Goal: Find specific page/section: Find specific page/section

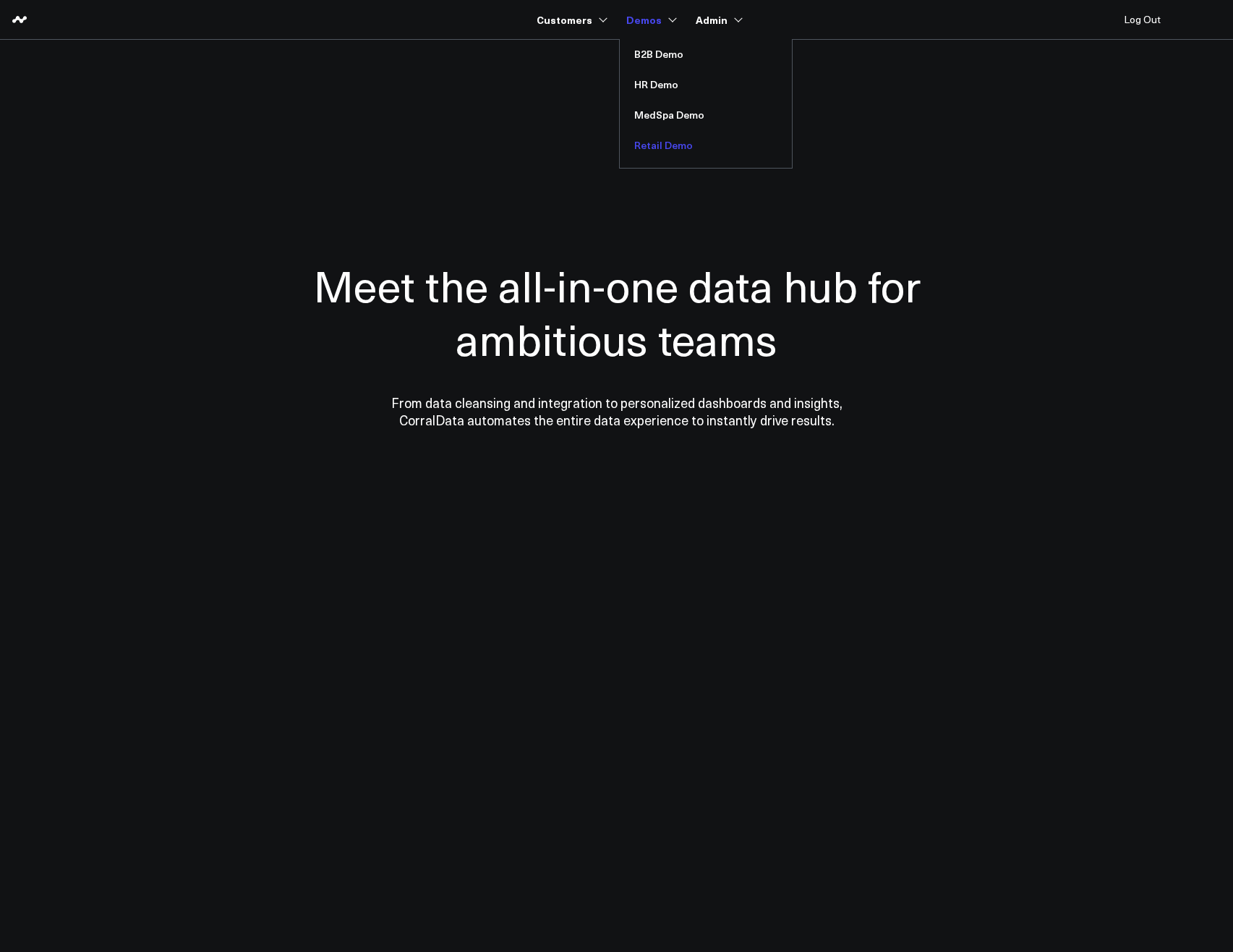
click at [660, 140] on link "Retail Demo" at bounding box center [706, 145] width 172 height 31
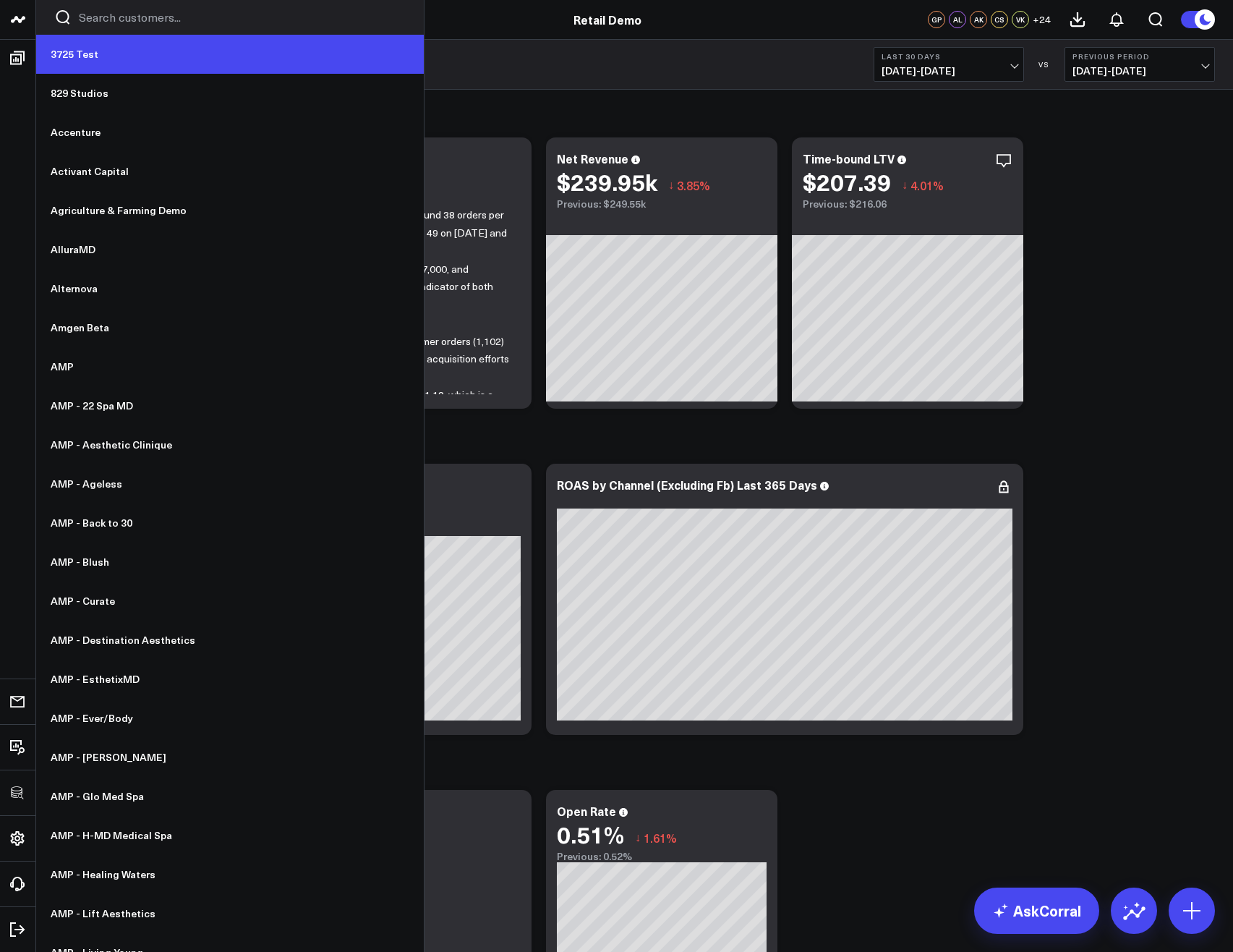
click at [77, 55] on link "3725 Test" at bounding box center [230, 54] width 388 height 39
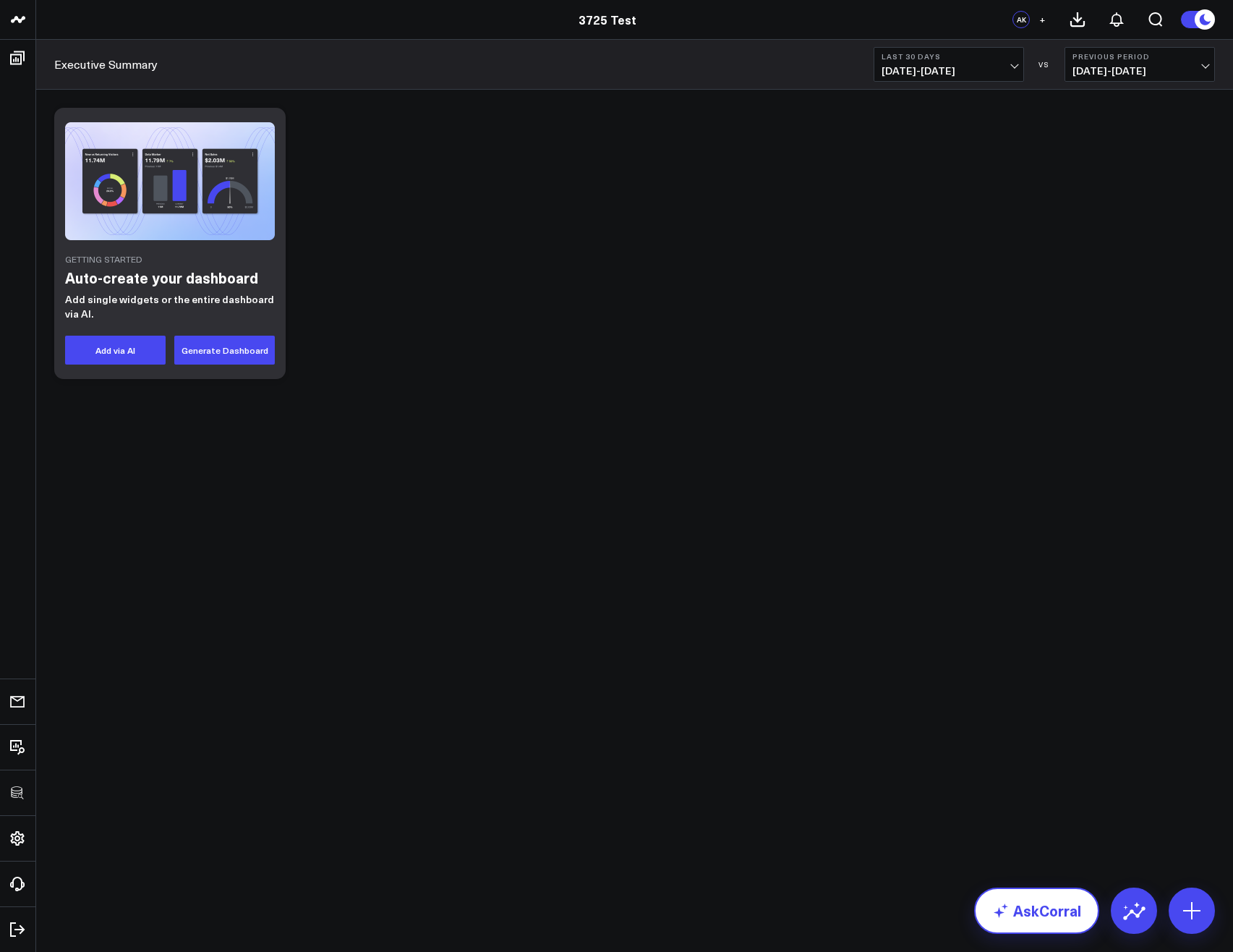
click at [1051, 901] on link "AskCorral" at bounding box center [1037, 910] width 125 height 47
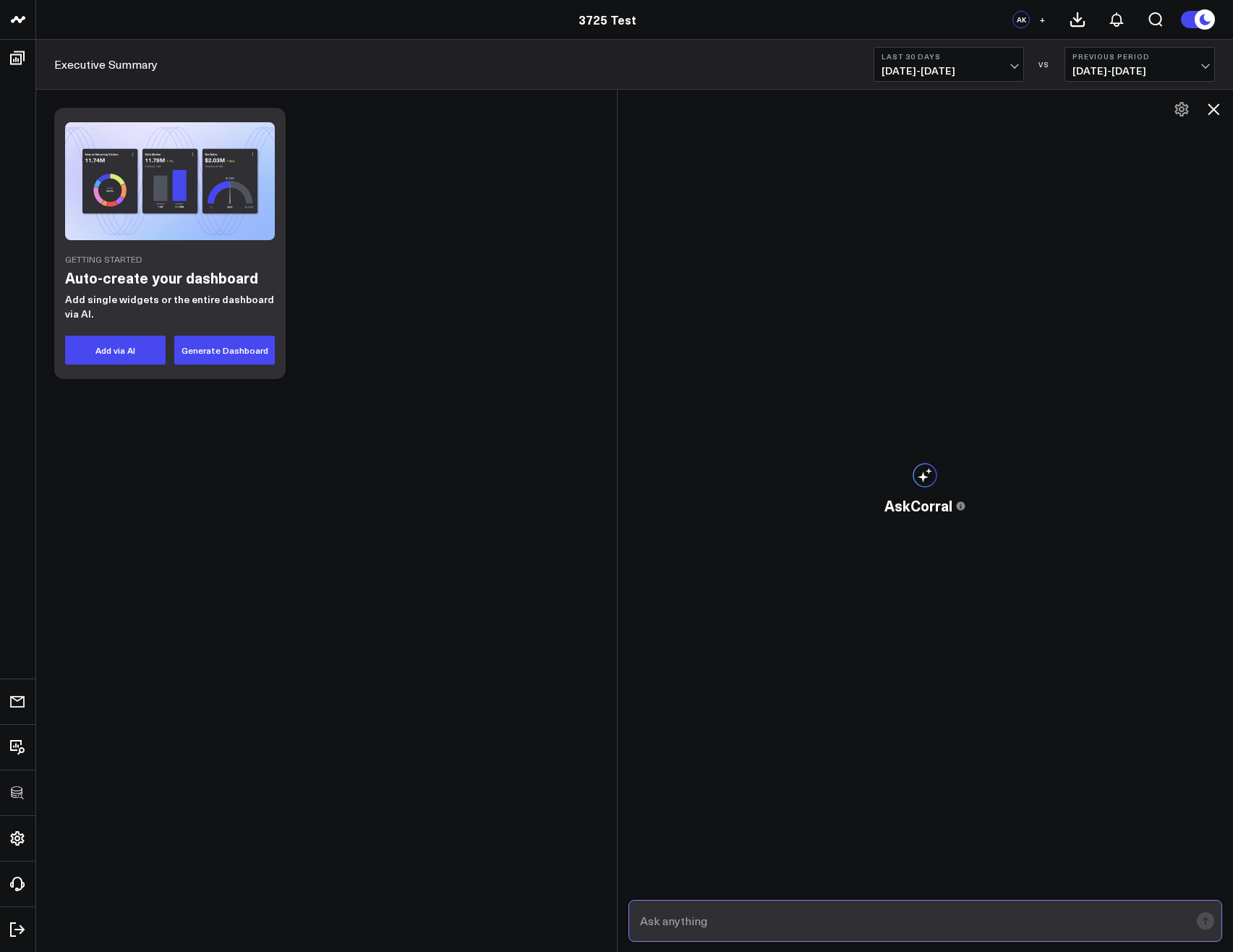
click at [819, 922] on input "text" at bounding box center [914, 920] width 554 height 26
type input "select 1"
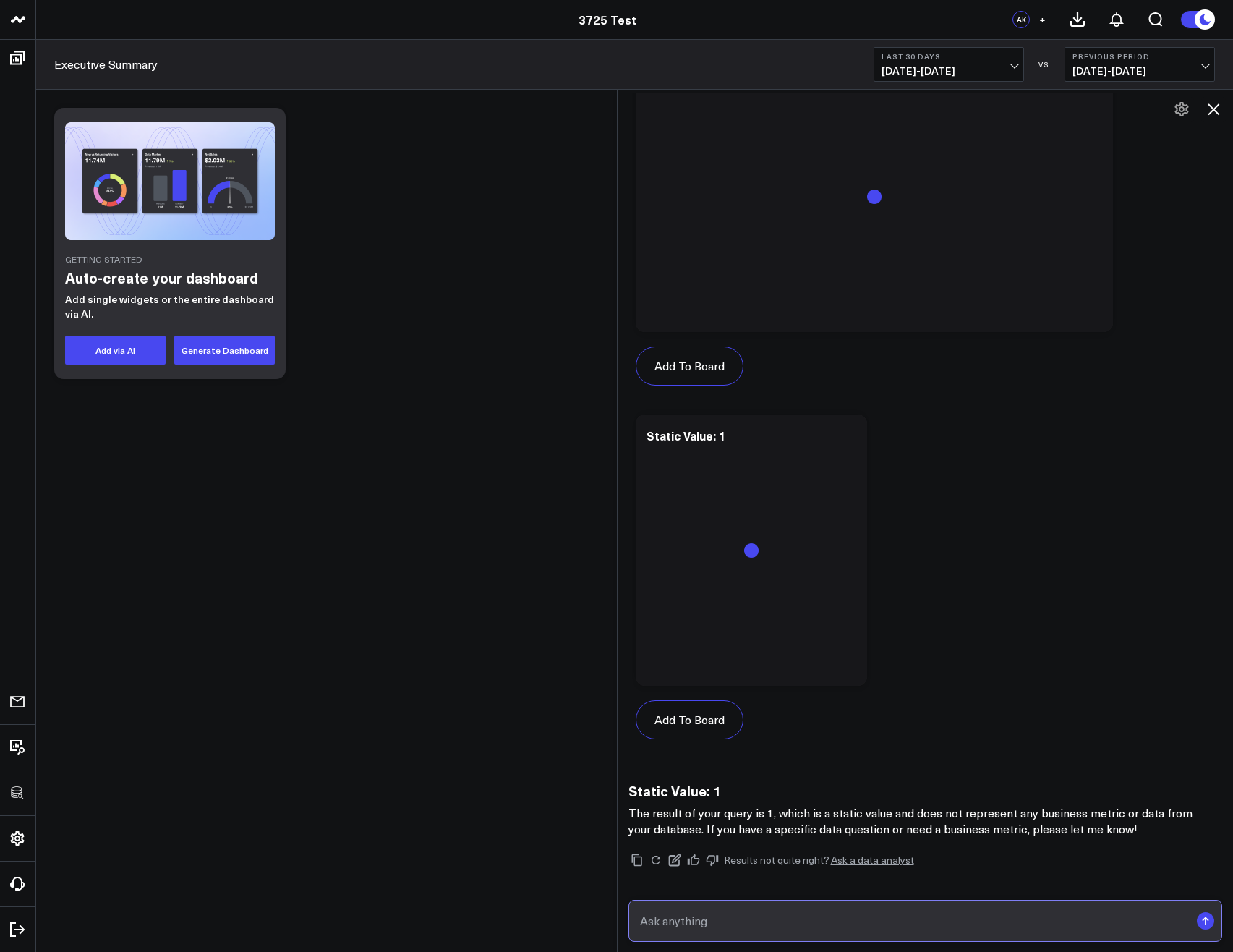
scroll to position [478, 0]
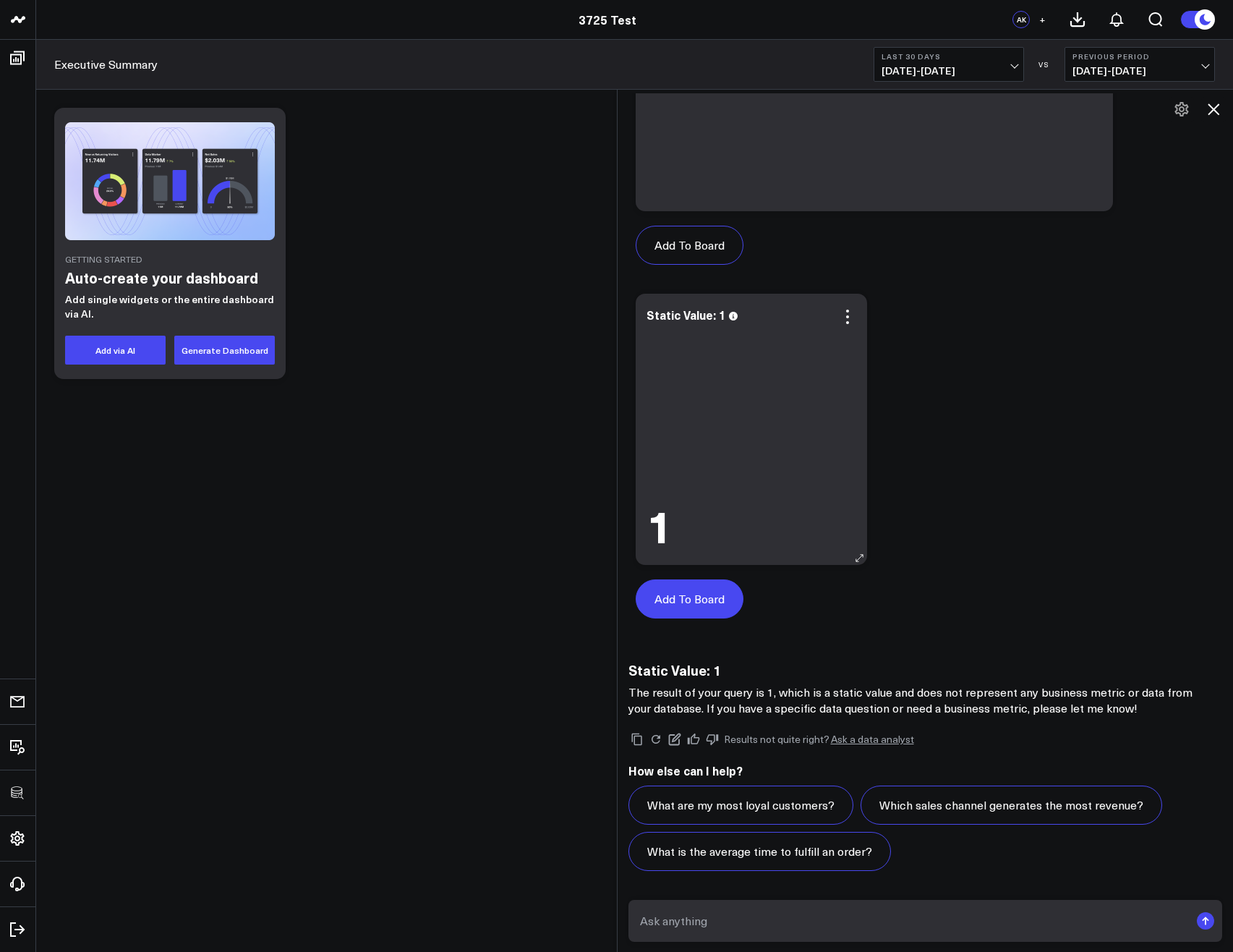
click at [721, 607] on button "Add To Board" at bounding box center [689, 598] width 107 height 39
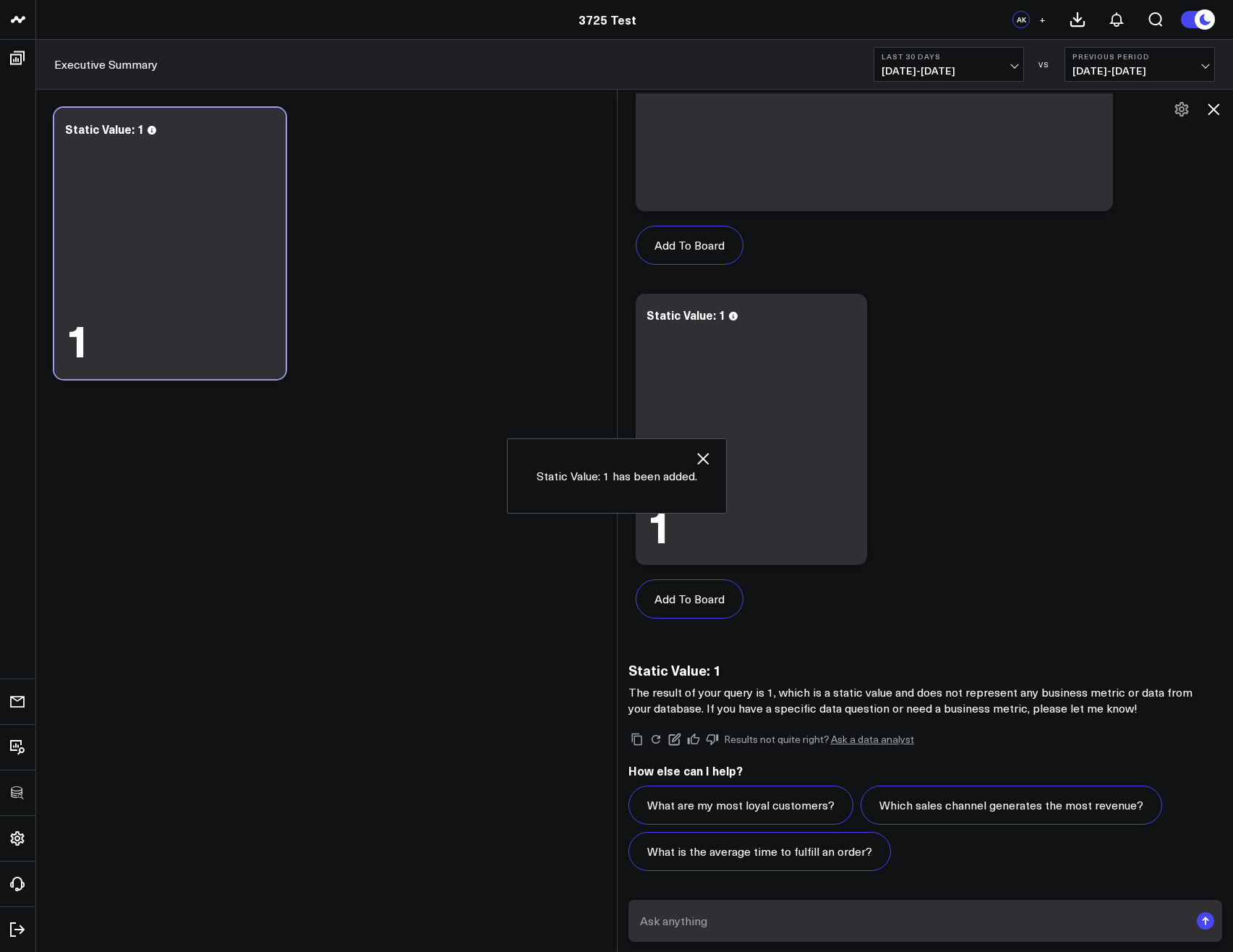
click at [705, 459] on icon "button" at bounding box center [702, 459] width 17 height 17
click at [458, 505] on body "3725 Test 829 Studios Accenture Activant Capital Agriculture & Farming Demo All…" at bounding box center [616, 476] width 1233 height 952
click at [483, 580] on body "3725 Test 829 Studios Accenture Activant Capital Agriculture & Farming Demo All…" at bounding box center [616, 476] width 1233 height 952
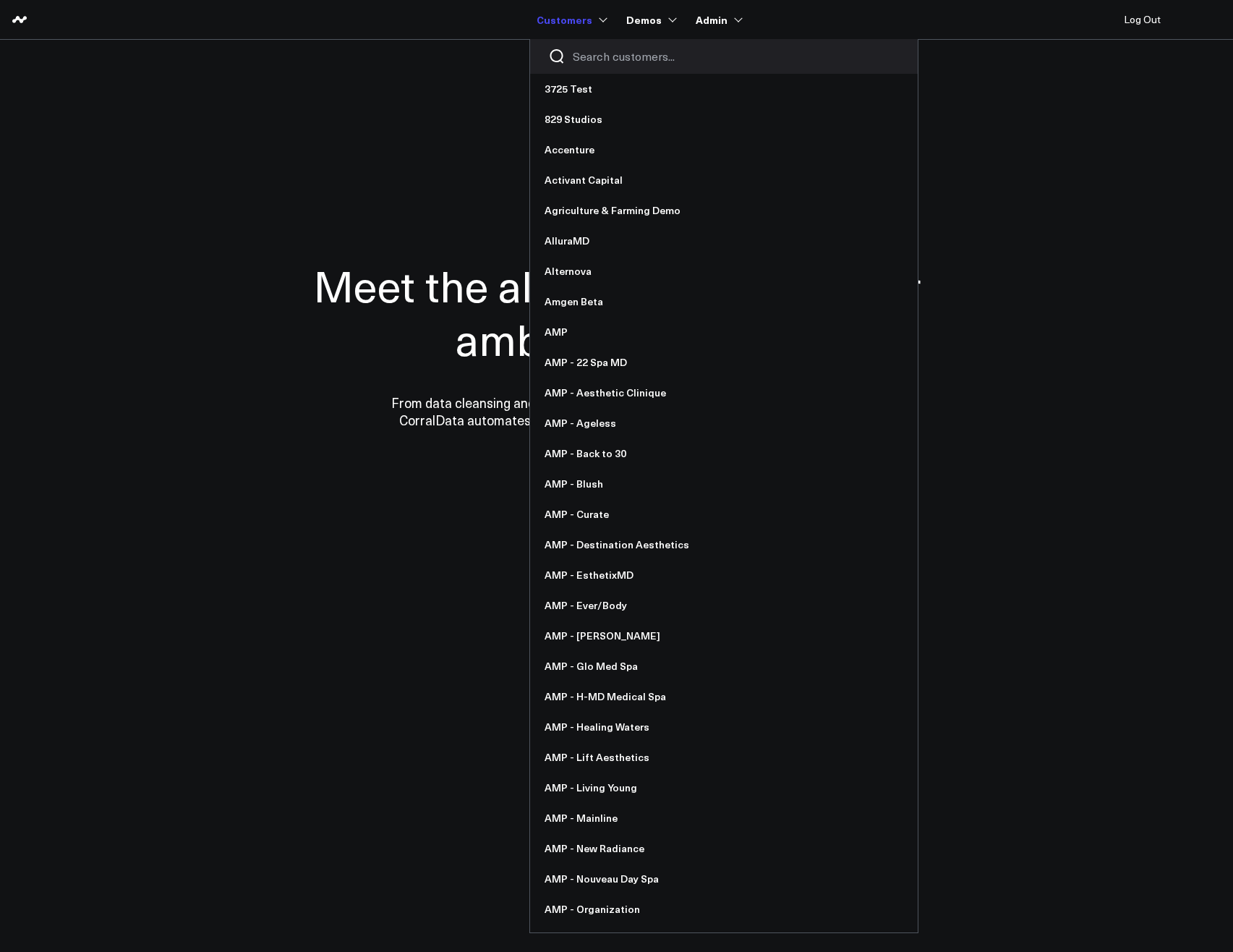
click at [599, 61] on input "Search customers input" at bounding box center [735, 56] width 327 height 16
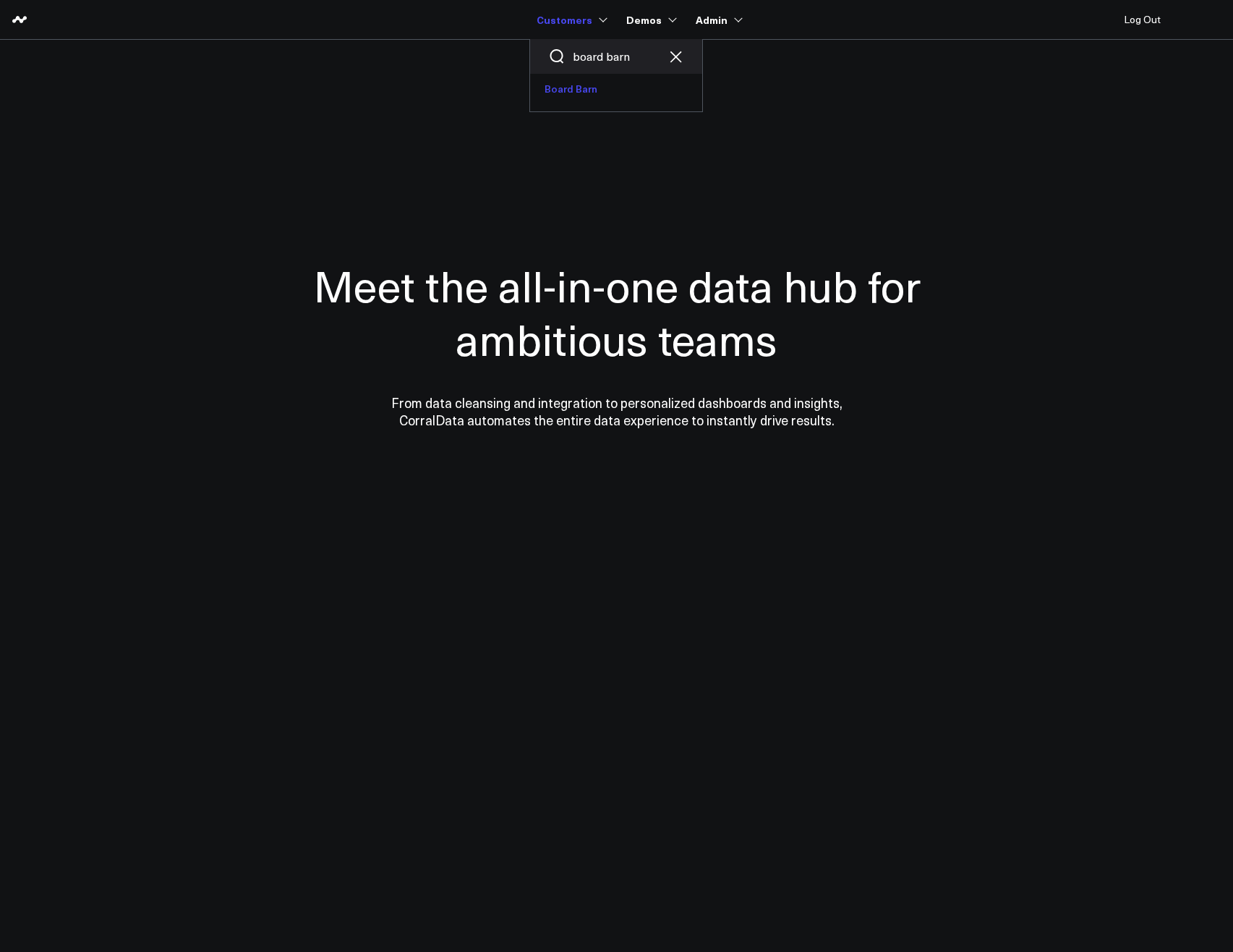
type input "board barn"
click at [582, 93] on link "Board Barn" at bounding box center [616, 89] width 172 height 31
